Goal: Task Accomplishment & Management: Use online tool/utility

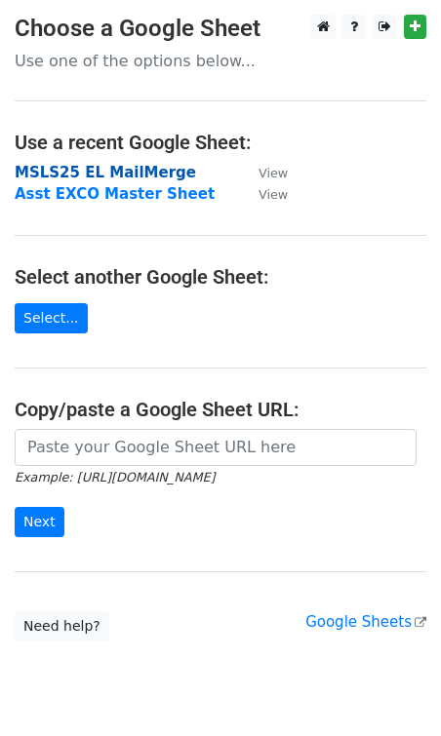
click at [124, 171] on strong "MSLS25 EL MailMerge" at bounding box center [105, 173] width 181 height 18
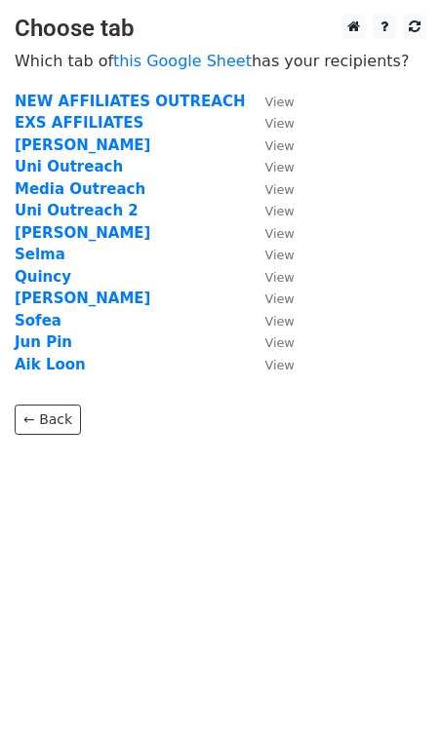
click at [93, 171] on strong "Uni Outreach" at bounding box center [69, 167] width 108 height 18
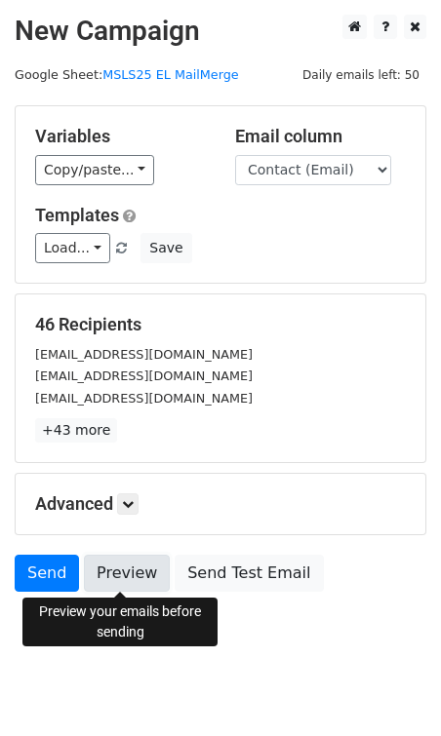
click at [118, 567] on link "Preview" at bounding box center [127, 573] width 86 height 37
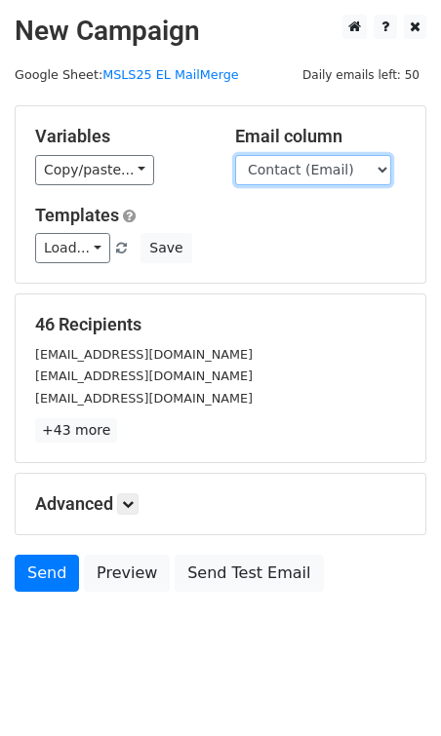
click at [298, 168] on select "Institution Contact Contact (Email)" at bounding box center [313, 170] width 156 height 30
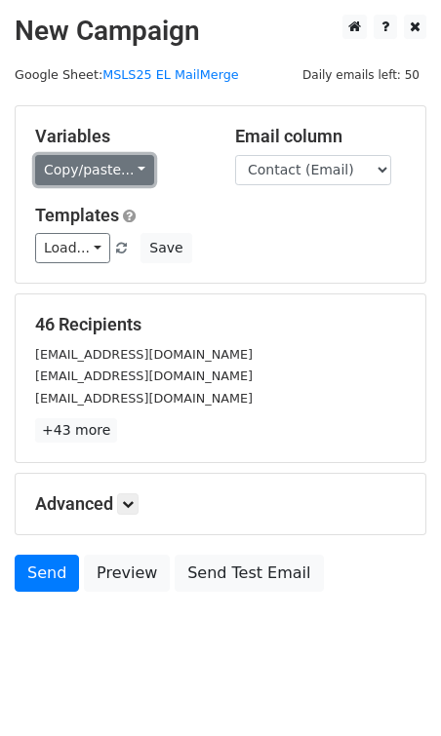
click at [137, 176] on link "Copy/paste..." at bounding box center [94, 170] width 119 height 30
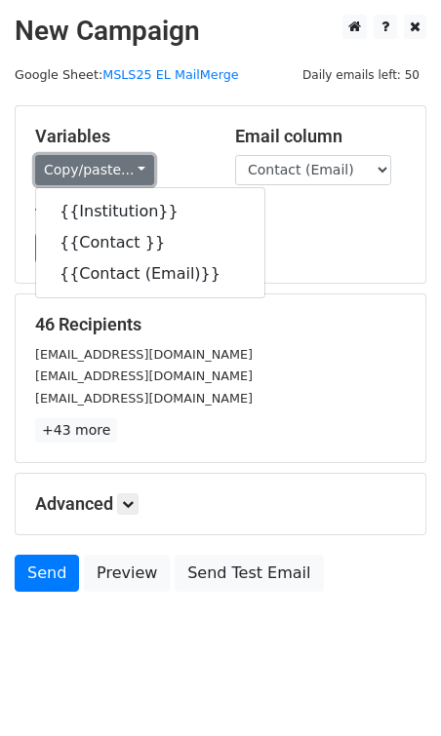
click at [142, 166] on link "Copy/paste..." at bounding box center [94, 170] width 119 height 30
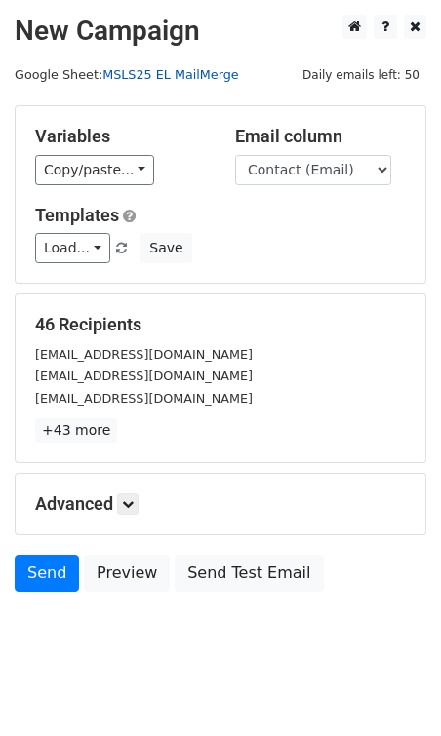
click at [189, 69] on link "MSLS25 EL MailMerge" at bounding box center [170, 74] width 136 height 15
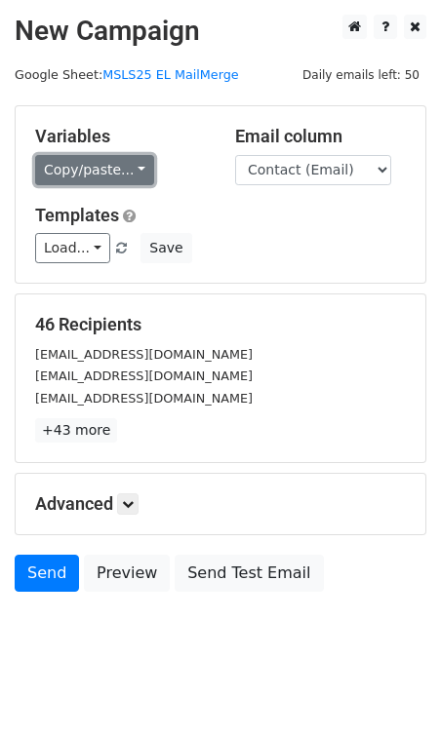
click at [62, 175] on link "Copy/paste..." at bounding box center [94, 170] width 119 height 30
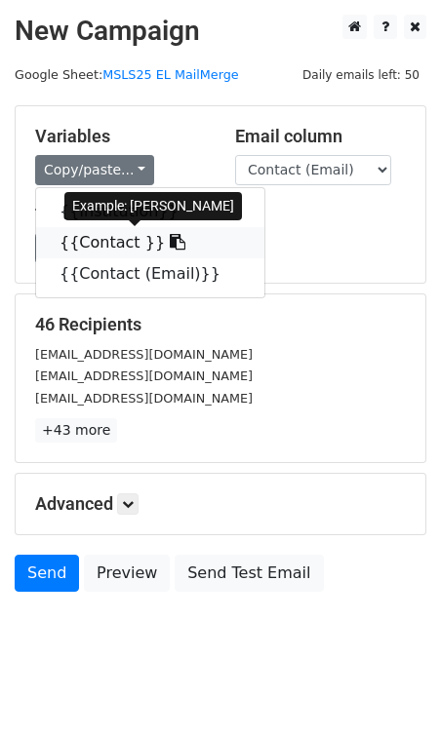
click at [170, 239] on icon at bounding box center [178, 242] width 16 height 16
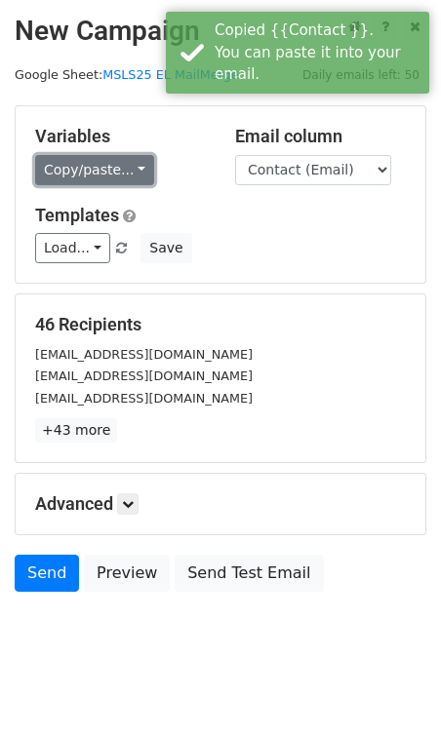
click at [101, 169] on link "Copy/paste..." at bounding box center [94, 170] width 119 height 30
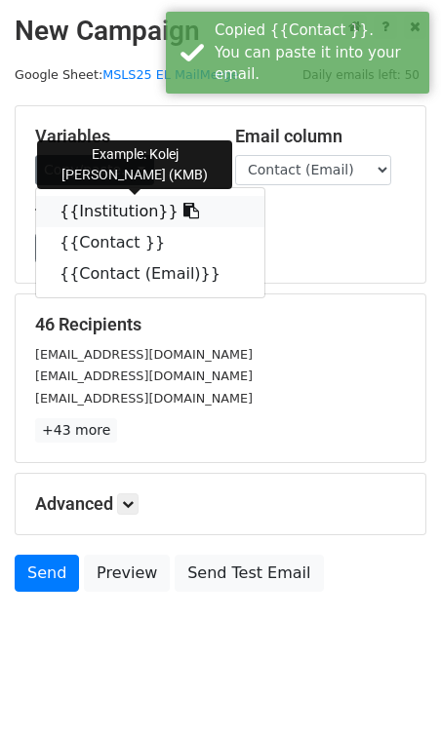
click at [106, 206] on link "{{Institution}}" at bounding box center [150, 211] width 228 height 31
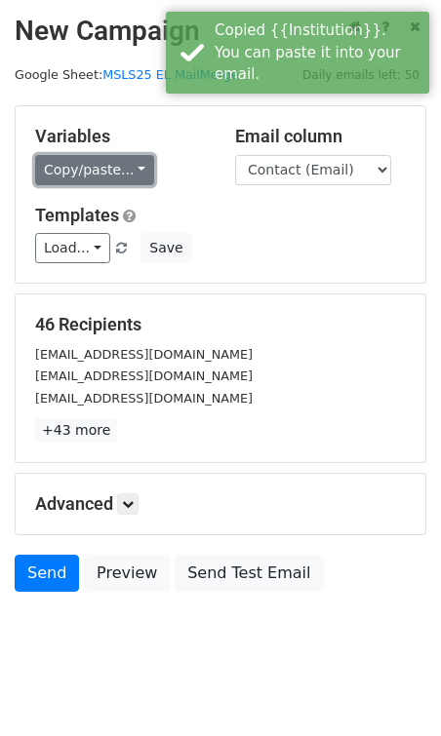
click at [95, 170] on link "Copy/paste..." at bounding box center [94, 170] width 119 height 30
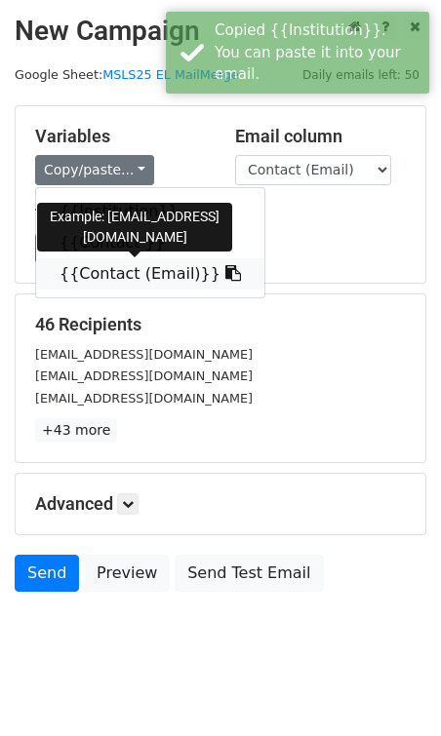
click at [225, 274] on icon at bounding box center [233, 273] width 16 height 16
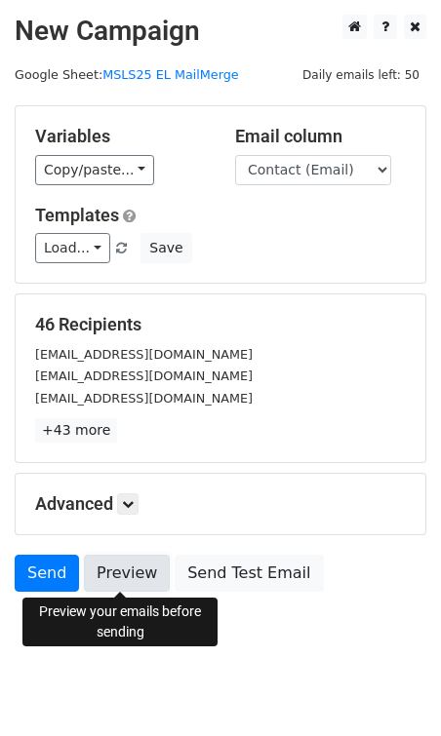
click at [121, 562] on link "Preview" at bounding box center [127, 573] width 86 height 37
click at [120, 566] on link "Preview" at bounding box center [127, 573] width 86 height 37
click at [138, 577] on link "Preview" at bounding box center [127, 573] width 86 height 37
